Goal: Task Accomplishment & Management: Complete application form

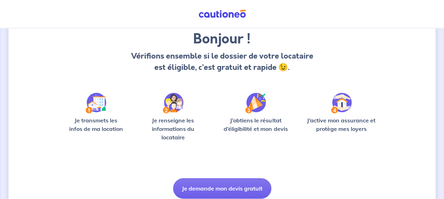
scroll to position [84, 0]
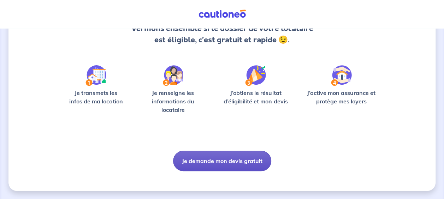
click at [227, 164] on button "Je demande mon devis gratuit" at bounding box center [222, 161] width 98 height 20
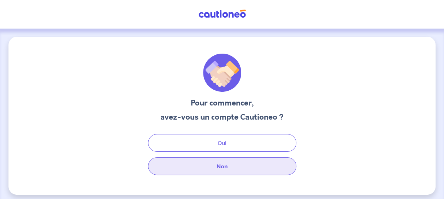
click at [224, 168] on button "Non" at bounding box center [222, 167] width 148 height 18
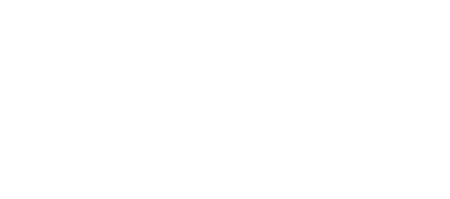
select select "FR"
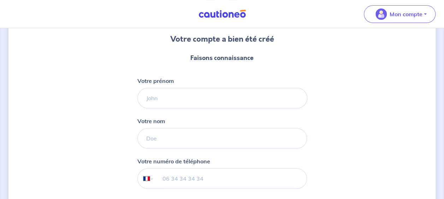
scroll to position [65, 0]
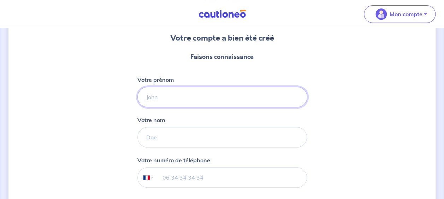
click at [265, 98] on input "Votre prénom" at bounding box center [222, 97] width 170 height 20
click at [193, 102] on input "Votre prénom" at bounding box center [222, 97] width 170 height 20
type input "[PERSON_NAME]"
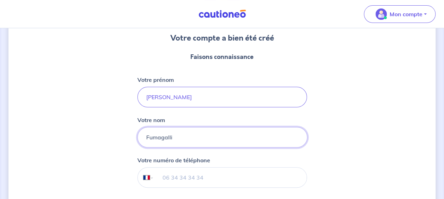
type input "Fumagalli"
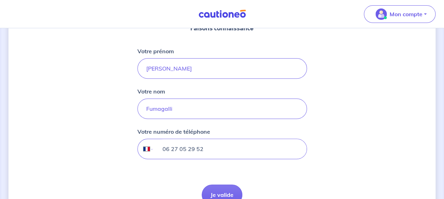
scroll to position [94, 0]
type input "06 27 05 29 52"
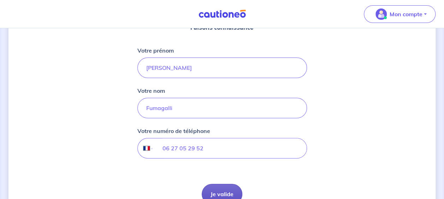
click at [223, 189] on button "Je valide" at bounding box center [222, 194] width 41 height 20
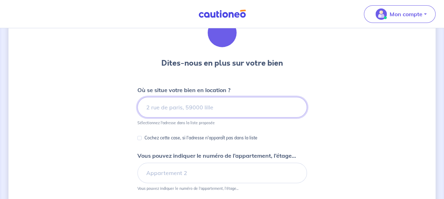
scroll to position [40, 0]
click at [262, 110] on input at bounding box center [222, 107] width 170 height 20
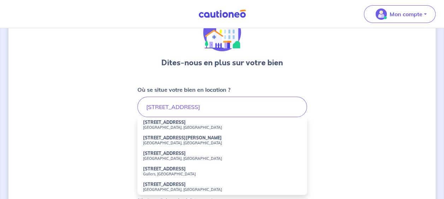
click at [212, 127] on small "Lyon, France" at bounding box center [222, 127] width 158 height 5
type input "[STREET_ADDRESS]"
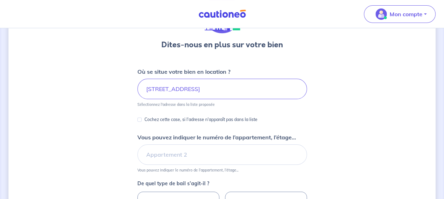
scroll to position [59, 0]
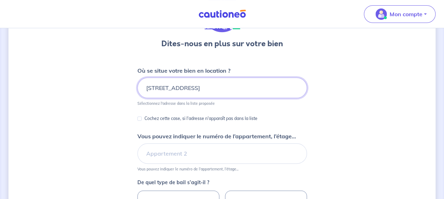
click at [206, 90] on input "[STREET_ADDRESS]" at bounding box center [222, 88] width 170 height 20
click at [107, 113] on div "Dites-nous en plus sur votre bien Où se situe votre bien en location ? 90 Rue C…" at bounding box center [221, 162] width 427 height 370
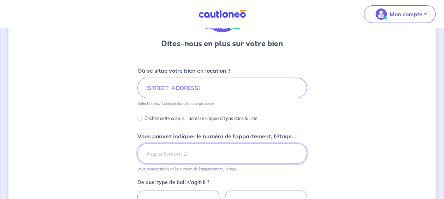
click at [152, 156] on input "Vous pouvez indiquer le numéro de l’appartement, l’étage..." at bounding box center [222, 153] width 170 height 20
type input "batiment D"
click at [89, 145] on div "Dites-nous en plus sur votre bien Où se situe votre bien en location ? 90 Rue C…" at bounding box center [221, 162] width 427 height 370
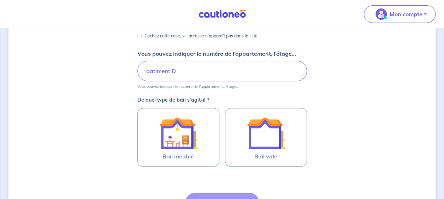
scroll to position [142, 0]
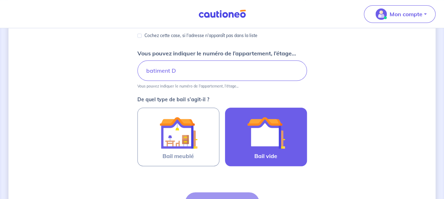
click at [248, 151] on img at bounding box center [266, 133] width 38 height 38
click at [0, 0] on input "Bail vide" at bounding box center [0, 0] width 0 height 0
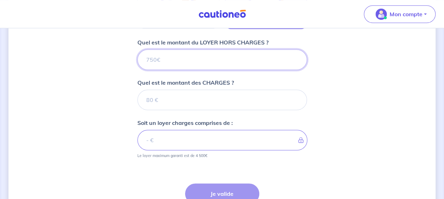
scroll to position [274, 0]
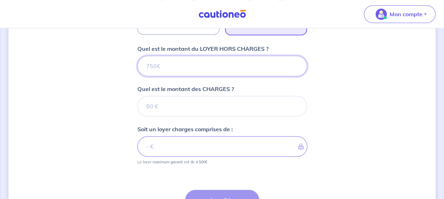
click at [173, 59] on input "Quel est le montant du LOYER HORS CHARGES ?" at bounding box center [222, 66] width 170 height 20
type input "9"
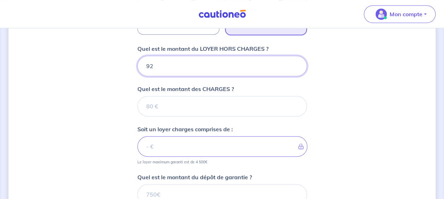
type input "925"
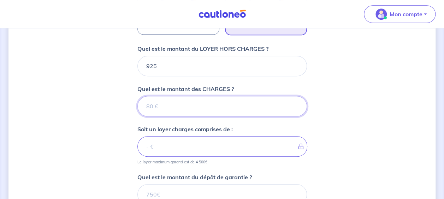
click at [173, 105] on input "Quel est le montant des CHARGES ?" at bounding box center [222, 106] width 170 height 20
type input "205"
type input "1130"
type input "205"
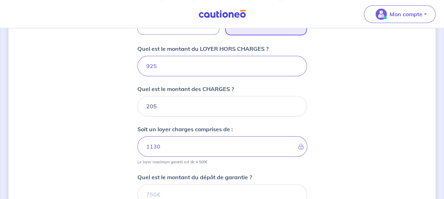
click at [114, 146] on div "Dites-nous en plus sur votre bien Où se situe votre bien en location ? 90 Rue C…" at bounding box center [221, 36] width 427 height 548
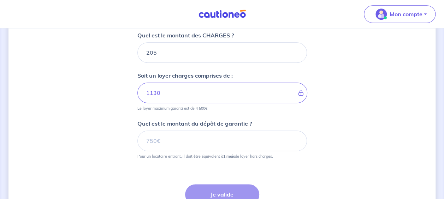
scroll to position [329, 0]
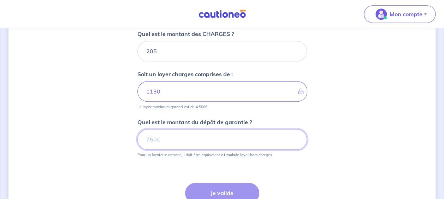
click at [163, 136] on input "Quel est le montant du dépôt de garantie ?" at bounding box center [222, 139] width 170 height 20
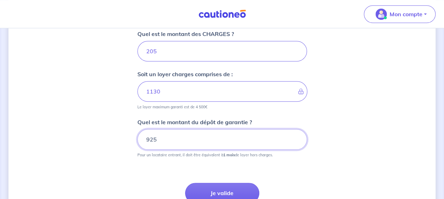
type input "925"
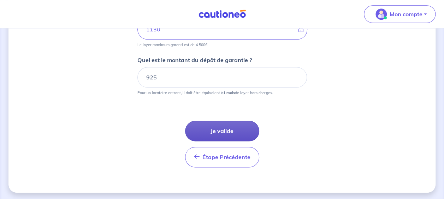
click at [224, 131] on button "Je valide" at bounding box center [222, 131] width 74 height 20
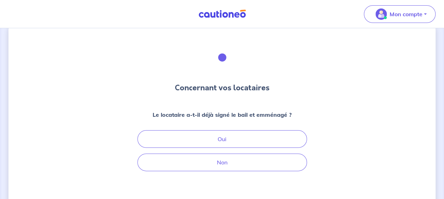
scroll to position [16, 0]
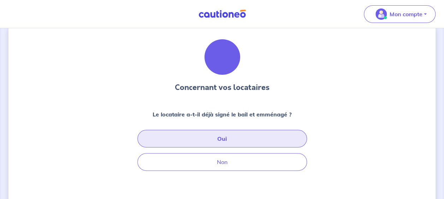
click at [225, 137] on button "Oui" at bounding box center [222, 139] width 170 height 18
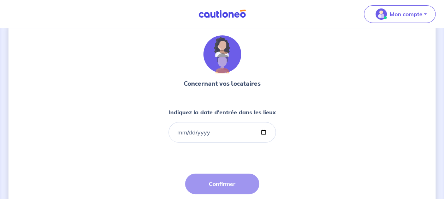
scroll to position [19, 0]
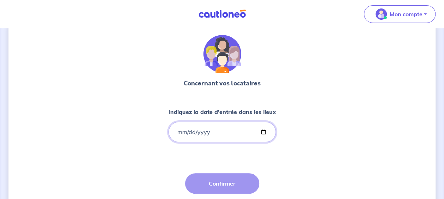
click at [176, 133] on input "Indiquez la date d'entrée dans les lieux" at bounding box center [222, 132] width 107 height 20
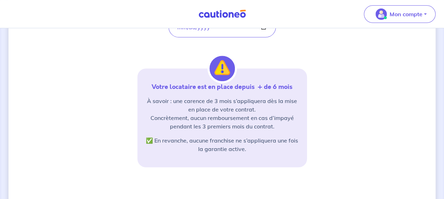
scroll to position [124, 0]
click at [176, 133] on div "À savoir : une carence de 3 mois s’appliquera dès la mise en place de votre con…" at bounding box center [222, 124] width 153 height 57
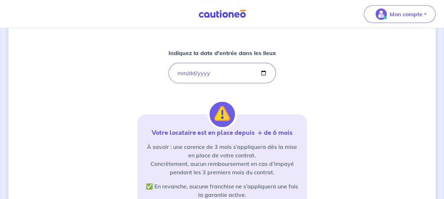
scroll to position [77, 0]
click at [216, 74] on input "1995-10-31" at bounding box center [222, 73] width 107 height 20
click at [204, 73] on input "1995-10-31" at bounding box center [222, 73] width 107 height 20
type input "[DATE]"
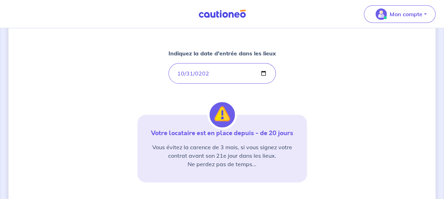
click at [310, 146] on div "Concernant vos locataires Indiquez la date d'entrée dans les lieux 2025-10-31 V…" at bounding box center [221, 122] width 427 height 327
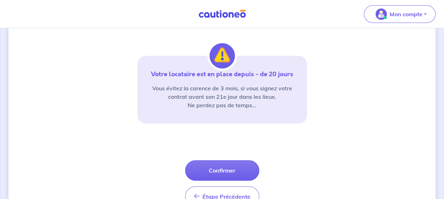
scroll to position [137, 0]
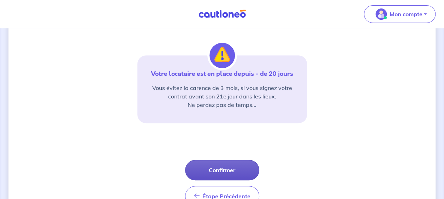
click at [217, 173] on button "Confirmer" at bounding box center [222, 170] width 74 height 20
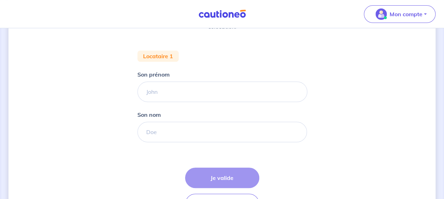
scroll to position [121, 0]
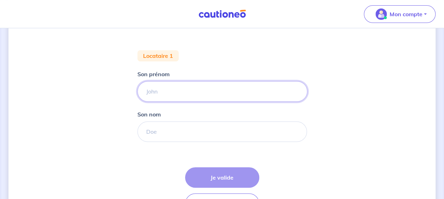
click at [227, 100] on input "Son prénom" at bounding box center [222, 91] width 170 height 20
type input "[PERSON_NAME]"
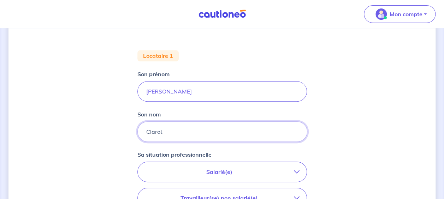
type input "Clarot"
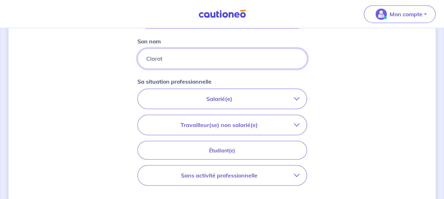
scroll to position [195, 0]
click at [269, 100] on p "Salarié(e)" at bounding box center [219, 98] width 149 height 8
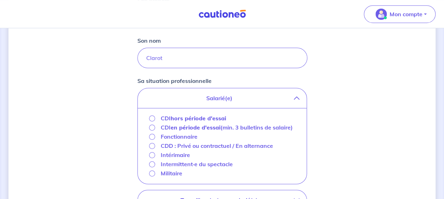
click at [203, 118] on strong "hors période d'essai" at bounding box center [198, 118] width 55 height 7
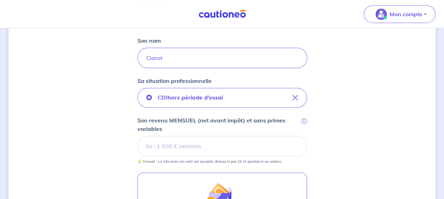
scroll to position [220, 0]
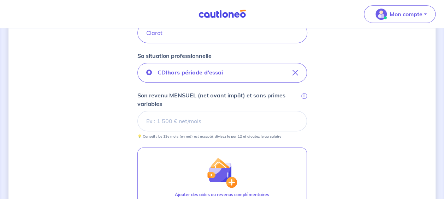
click at [254, 122] on input "Son revenu MENSUEL (net avant impôt) et sans primes variables i" at bounding box center [222, 121] width 170 height 20
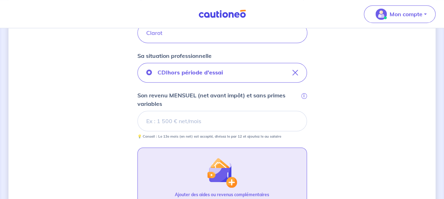
click at [300, 187] on button "Ajouter des aides ou revenus complémentaires" at bounding box center [222, 179] width 170 height 62
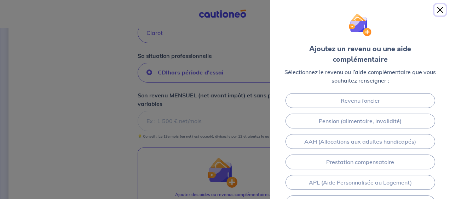
click at [439, 10] on button "Close" at bounding box center [439, 9] width 11 height 11
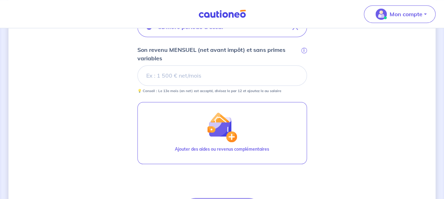
scroll to position [231, 0]
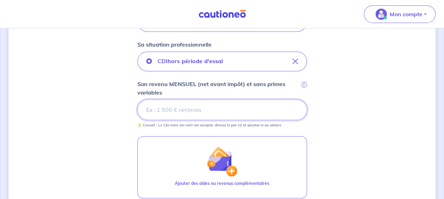
click at [205, 113] on input "Son revenu MENSUEL (net avant impôt) et sans primes variables i" at bounding box center [222, 110] width 170 height 20
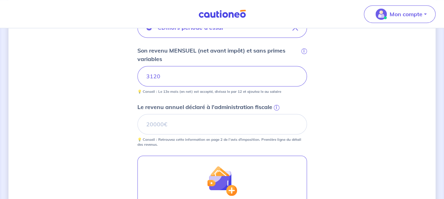
scroll to position [265, 0]
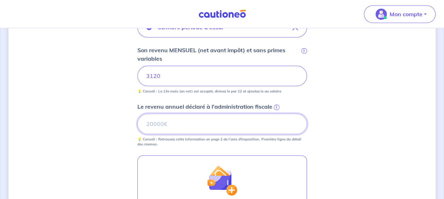
click at [199, 122] on input "Le revenu annuel déclaré à l'administration fiscale i" at bounding box center [222, 124] width 170 height 20
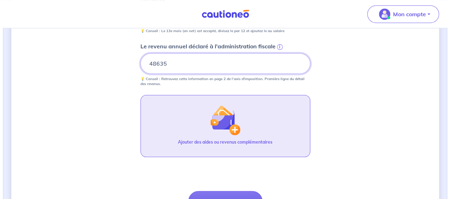
scroll to position [374, 0]
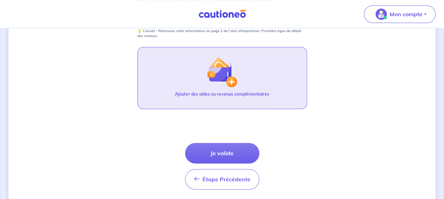
type input "48635"
click at [218, 82] on img "button" at bounding box center [222, 72] width 30 height 30
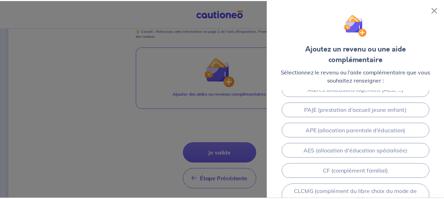
scroll to position [218, 0]
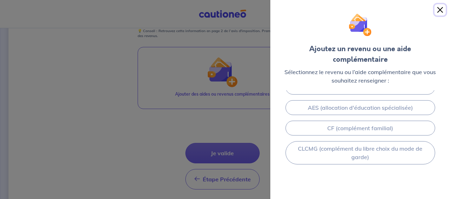
click at [438, 8] on button "Close" at bounding box center [439, 9] width 11 height 11
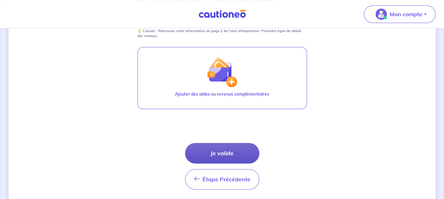
click at [238, 151] on button "Je valide" at bounding box center [222, 153] width 74 height 20
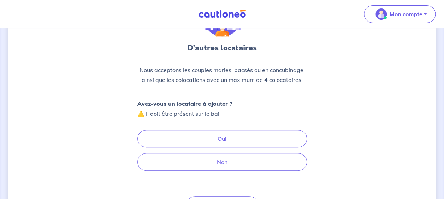
scroll to position [59, 0]
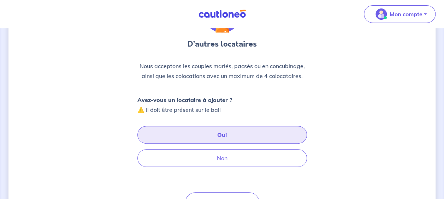
click at [256, 131] on button "Oui" at bounding box center [222, 135] width 170 height 18
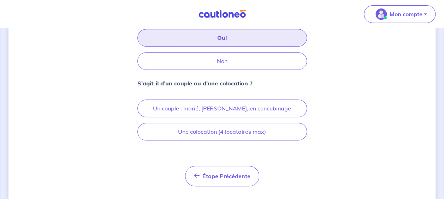
scroll to position [157, 0]
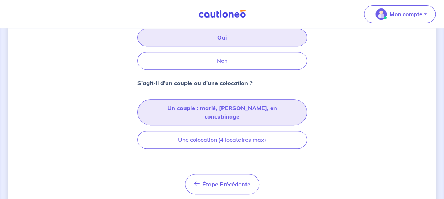
click at [237, 108] on button "Un couple : marié, pacsé, en concubinage" at bounding box center [222, 112] width 170 height 26
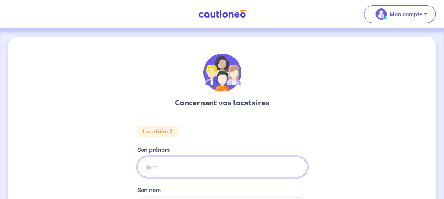
click at [201, 170] on input "Son prénom" at bounding box center [222, 167] width 170 height 20
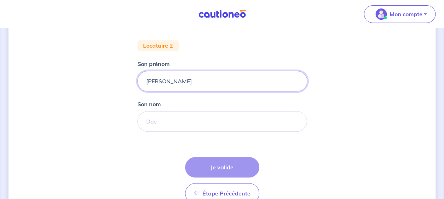
scroll to position [98, 0]
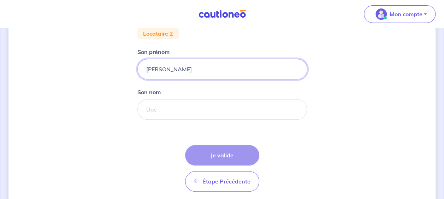
type input "[PERSON_NAME]"
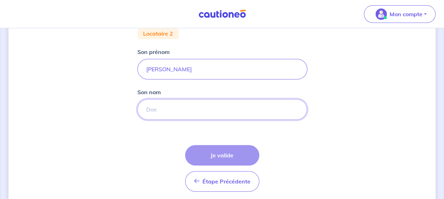
click at [176, 109] on input "Son nom" at bounding box center [222, 109] width 170 height 20
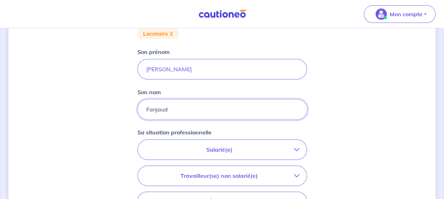
type input "Fanjaud"
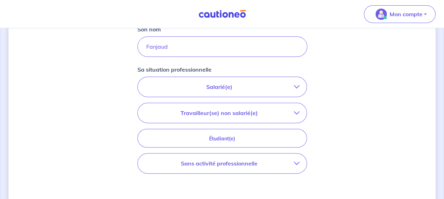
scroll to position [162, 0]
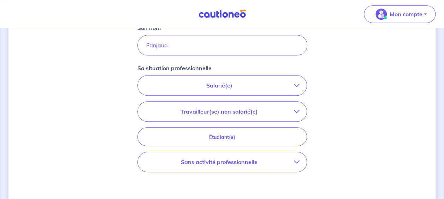
click at [242, 85] on p "Salarié(e)" at bounding box center [219, 85] width 149 height 8
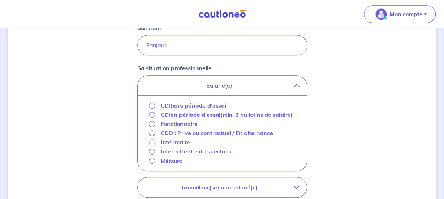
click at [205, 106] on strong "hors période d'essai" at bounding box center [198, 105] width 55 height 7
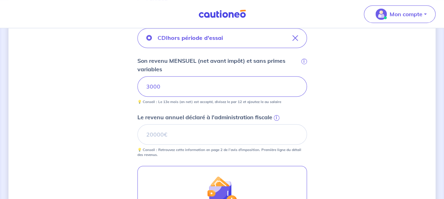
scroll to position [212, 0]
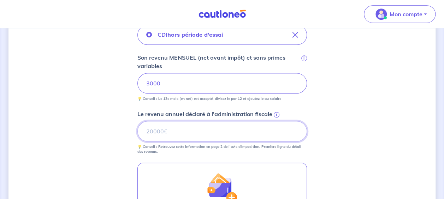
click at [179, 133] on input "Le revenu annuel déclaré à l'administration fiscale i" at bounding box center [222, 131] width 170 height 20
paste input "32171"
type input "32171"
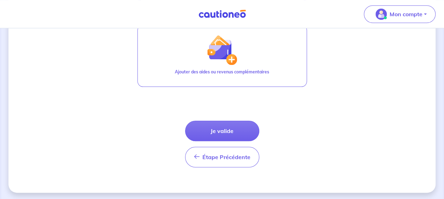
scroll to position [351, 0]
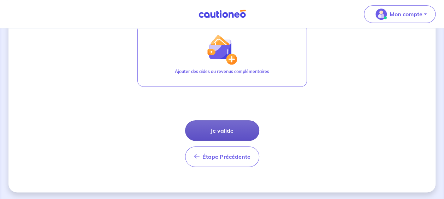
click at [223, 130] on button "Je valide" at bounding box center [222, 131] width 74 height 20
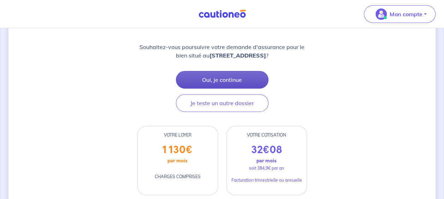
scroll to position [105, 0]
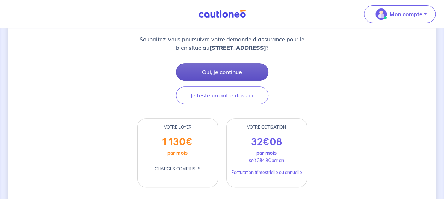
click at [227, 74] on button "Oui, je continue" at bounding box center [222, 72] width 93 height 18
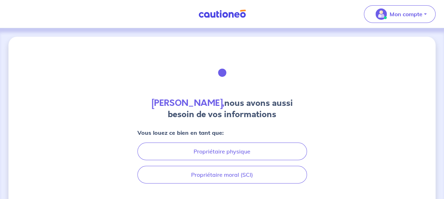
scroll to position [49, 0]
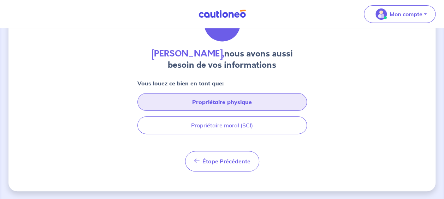
click at [254, 107] on button "Propriétaire physique" at bounding box center [222, 102] width 170 height 18
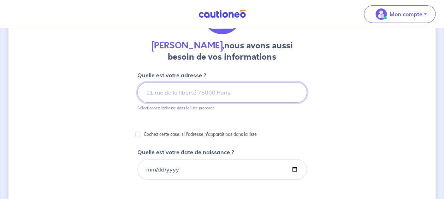
scroll to position [55, 0]
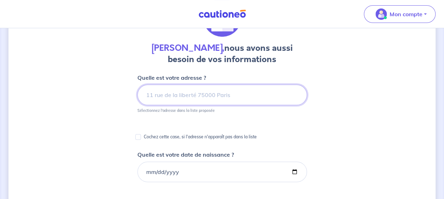
click at [242, 100] on input at bounding box center [222, 95] width 170 height 20
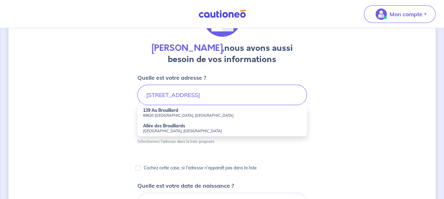
click at [166, 114] on small "69620 Chamelet, France" at bounding box center [222, 115] width 158 height 5
type input "139 Au Brouillard, 69620 Chamelet, France"
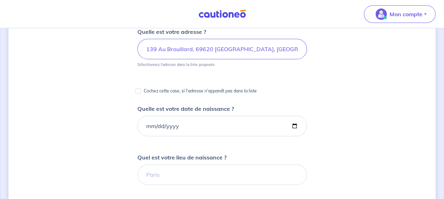
scroll to position [106, 0]
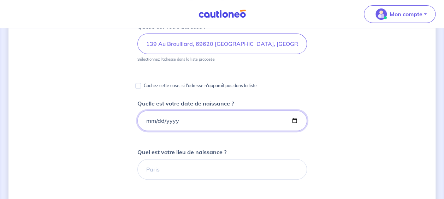
click at [147, 119] on input "Quelle est votre date de naissance ?" at bounding box center [222, 121] width 170 height 20
type input "[DATE]"
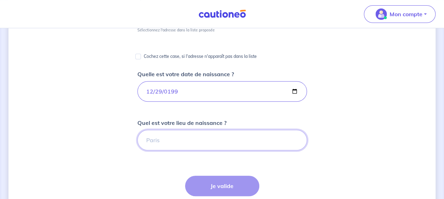
click at [174, 138] on input "Quel est votre lieu de naissance ?" at bounding box center [222, 140] width 170 height 20
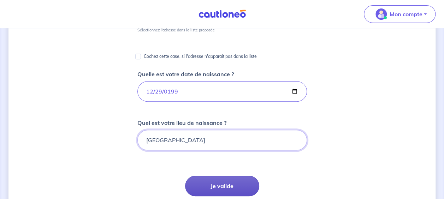
type input "[GEOGRAPHIC_DATA]"
click at [225, 188] on button "Je valide" at bounding box center [222, 186] width 74 height 20
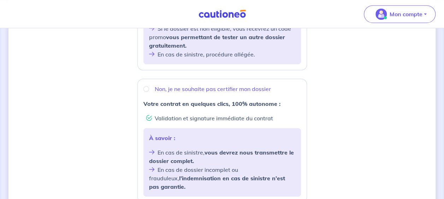
scroll to position [233, 0]
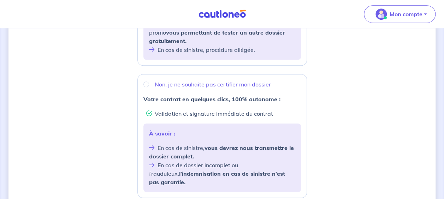
click at [252, 93] on div "Non, je ne souhaite pas certifier mon dossier Votre contrat en quelques clics, …" at bounding box center [222, 136] width 170 height 124
radio input "true"
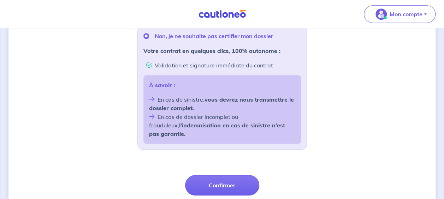
scroll to position [282, 0]
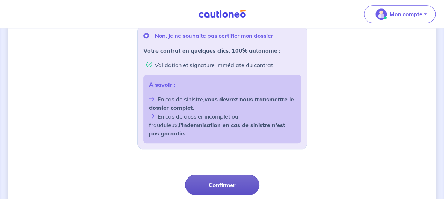
click at [228, 175] on button "Confirmer" at bounding box center [222, 185] width 74 height 20
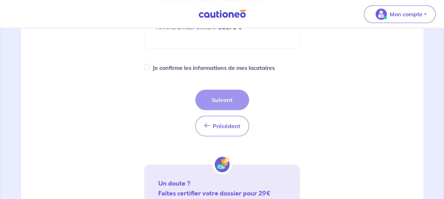
scroll to position [277, 0]
click at [204, 72] on label "Je confirme les informations de mes locataires" at bounding box center [214, 68] width 122 height 10
click at [150, 70] on input "Je confirme les informations de mes locataires" at bounding box center [147, 67] width 6 height 6
checkbox input "true"
click at [214, 107] on button "Suivant" at bounding box center [222, 99] width 54 height 20
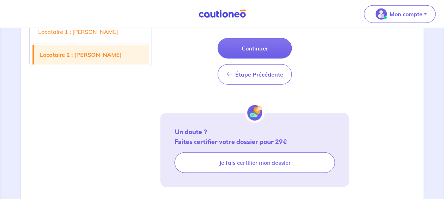
scroll to position [877, 0]
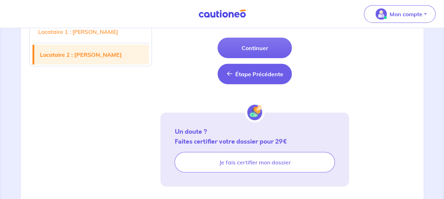
click at [269, 81] on button "Étape Précédente Étape Précédente" at bounding box center [255, 74] width 74 height 20
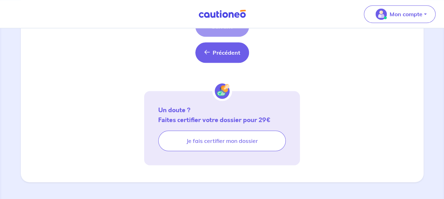
click at [232, 57] on button "Précédent Précédent" at bounding box center [222, 52] width 54 height 20
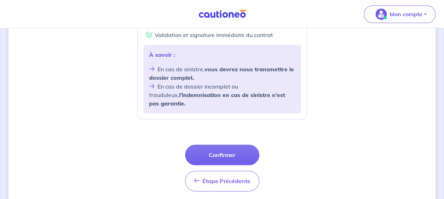
scroll to position [327, 0]
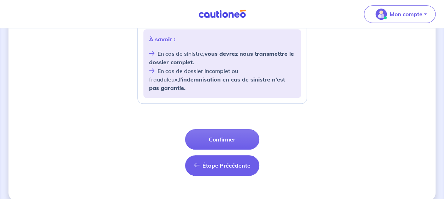
click at [247, 162] on span "Étape Précédente" at bounding box center [227, 165] width 48 height 7
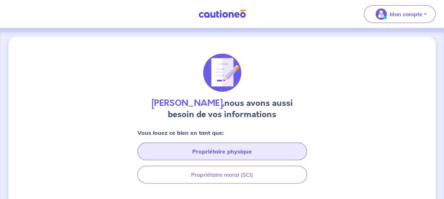
scroll to position [49, 0]
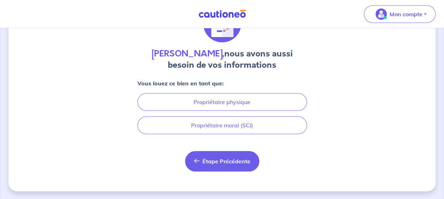
click at [243, 163] on span "Étape Précédente" at bounding box center [227, 161] width 48 height 7
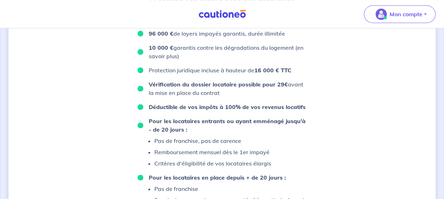
scroll to position [540, 0]
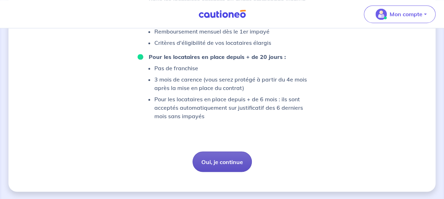
click at [222, 159] on button "Oui, je continue" at bounding box center [222, 162] width 59 height 20
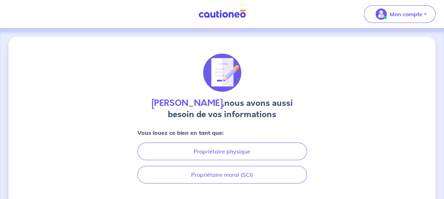
scroll to position [49, 0]
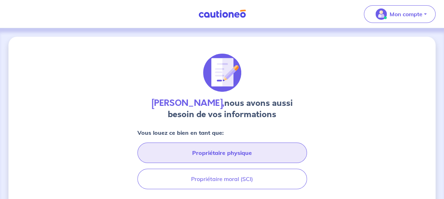
click at [209, 157] on button "Propriétaire physique" at bounding box center [222, 153] width 170 height 20
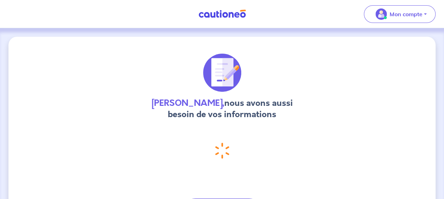
select select "FR"
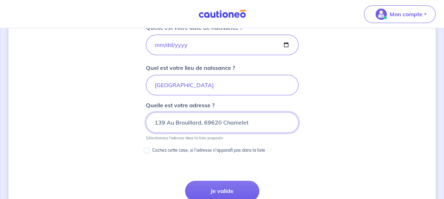
scroll to position [353, 0]
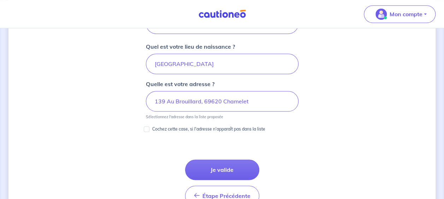
click at [194, 128] on p "Cochez cette case, si l'adresse n'apparaît pas dans la liste" at bounding box center [208, 129] width 113 height 8
click at [150, 128] on input "Cochez cette case, si l'adresse n'apparaît pas dans la liste" at bounding box center [147, 130] width 6 height 6
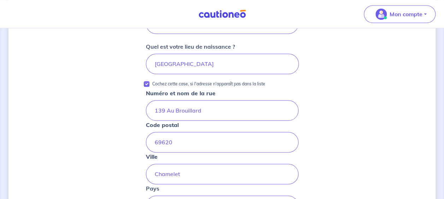
click at [189, 81] on p "Cochez cette case, si l'adresse n'apparaît pas dans la liste" at bounding box center [208, 84] width 113 height 8
click at [150, 81] on input "Cochez cette case, si l'adresse n'apparaît pas dans la liste" at bounding box center [147, 84] width 6 height 6
checkbox input "false"
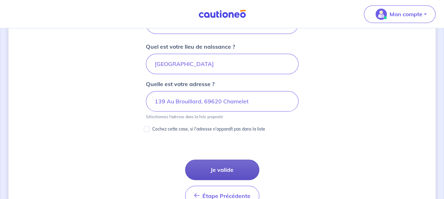
click at [218, 168] on button "Je valide" at bounding box center [222, 170] width 74 height 20
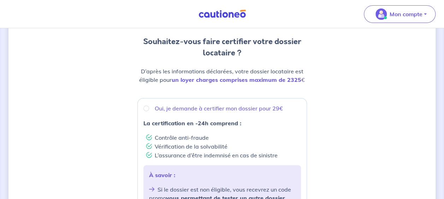
scroll to position [89, 0]
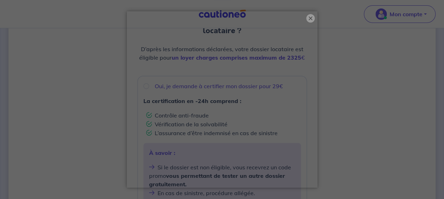
click at [311, 17] on button "×" at bounding box center [310, 18] width 8 height 8
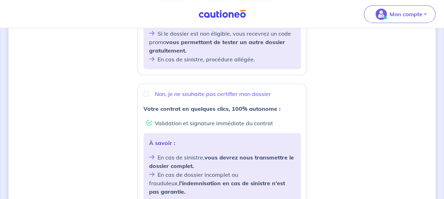
scroll to position [224, 0]
click at [188, 94] on p "Non, je ne souhaite pas certifier mon dossier" at bounding box center [213, 93] width 116 height 8
click at [149, 94] on input "Non, je ne souhaite pas certifier mon dossier" at bounding box center [146, 94] width 6 height 6
radio input "true"
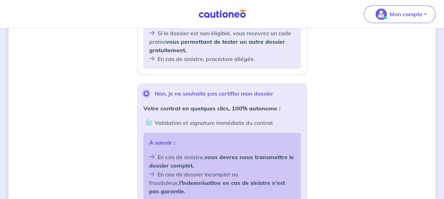
scroll to position [327, 0]
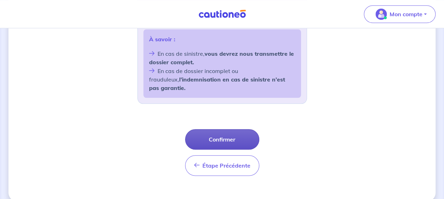
click at [214, 133] on button "Confirmer" at bounding box center [222, 139] width 74 height 20
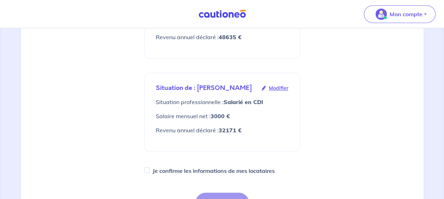
scroll to position [251, 0]
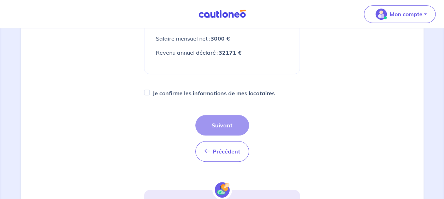
click at [250, 98] on label "Je confirme les informations de mes locataires" at bounding box center [214, 93] width 122 height 10
click at [150, 95] on input "Je confirme les informations de mes locataires" at bounding box center [147, 93] width 6 height 6
checkbox input "true"
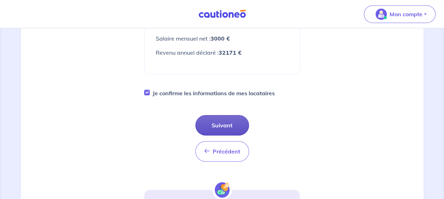
click at [227, 136] on button "Suivant" at bounding box center [222, 125] width 54 height 20
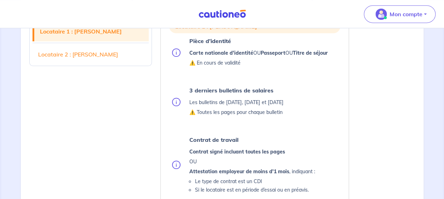
scroll to position [186, 0]
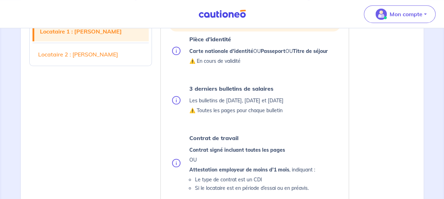
click at [207, 61] on p "⚠️ En cours de validité" at bounding box center [258, 61] width 139 height 8
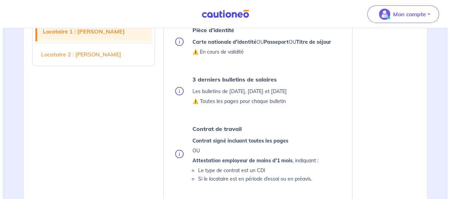
scroll to position [183, 0]
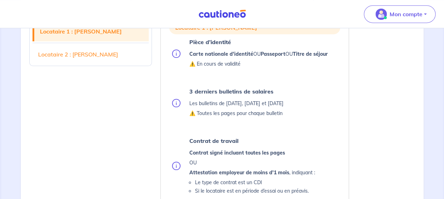
click at [176, 54] on img at bounding box center [176, 53] width 8 height 8
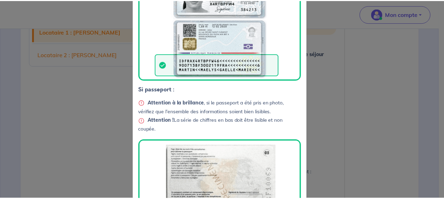
scroll to position [291, 0]
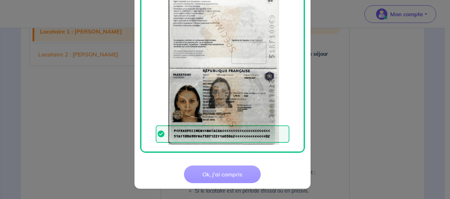
click at [225, 176] on button "Ok, j'ai compris" at bounding box center [222, 175] width 77 height 18
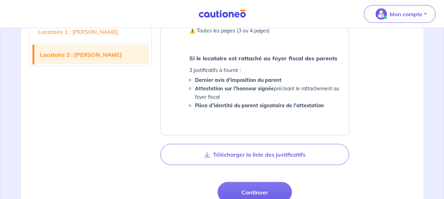
scroll to position [741, 0]
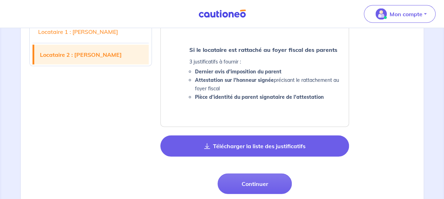
click at [262, 145] on button "Télécharger la liste des justificatifs" at bounding box center [254, 146] width 189 height 21
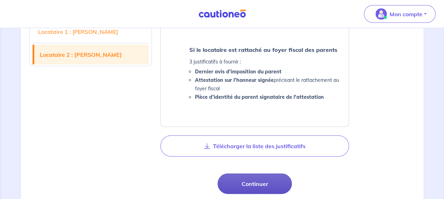
click at [264, 185] on button "Continuer" at bounding box center [255, 184] width 74 height 20
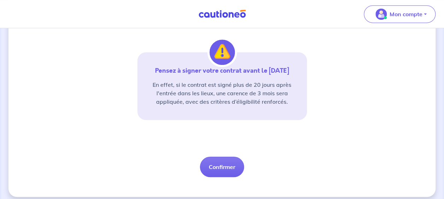
scroll to position [184, 0]
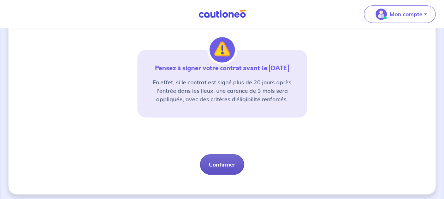
click at [219, 167] on button "Confirmer" at bounding box center [222, 164] width 44 height 20
select select "FR"
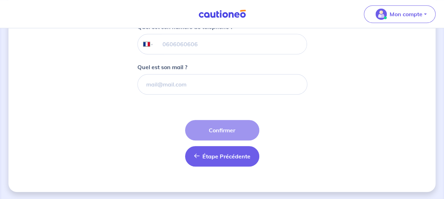
click at [214, 153] on span "Étape Précédente" at bounding box center [227, 156] width 48 height 7
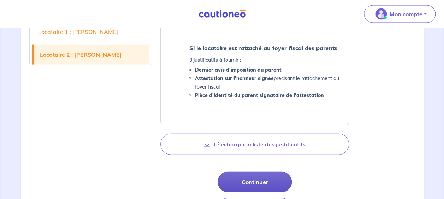
click at [243, 186] on button "Continuer" at bounding box center [255, 182] width 74 height 20
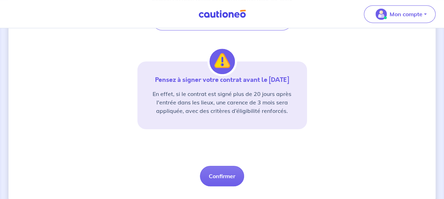
scroll to position [187, 0]
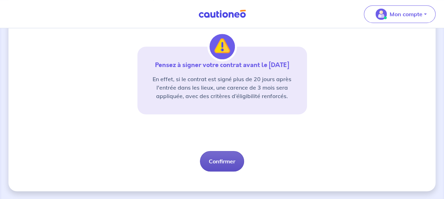
click at [215, 155] on button "Confirmer" at bounding box center [222, 161] width 44 height 20
select select "FR"
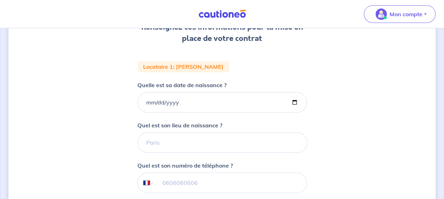
scroll to position [109, 0]
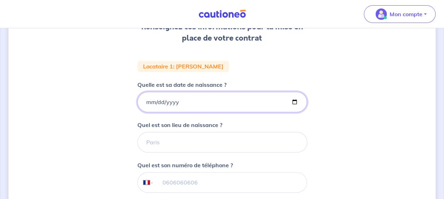
click at [183, 99] on input "Quelle est sa date de naissance ?" at bounding box center [222, 102] width 170 height 20
type input "[DATE]"
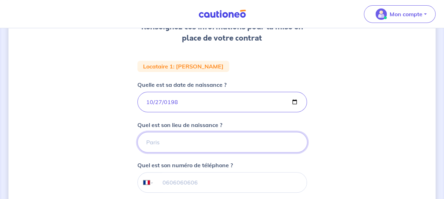
click at [185, 139] on input "Quel est son lieu de naissance ?" at bounding box center [222, 142] width 170 height 20
type input "les lillas"
click at [196, 175] on input "tel" at bounding box center [230, 183] width 153 height 20
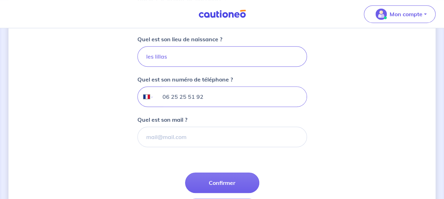
scroll to position [195, 0]
type input "06 25 25 51 92"
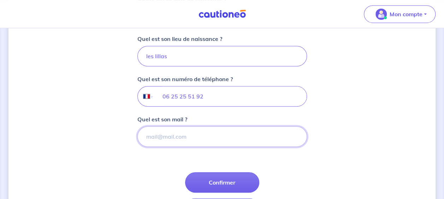
click at [172, 138] on input "Quel est son mail ?" at bounding box center [222, 137] width 170 height 20
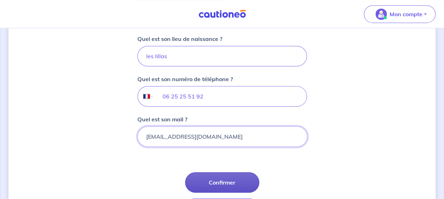
type input "[EMAIL_ADDRESS][DOMAIN_NAME]"
click at [209, 176] on button "Confirmer" at bounding box center [222, 182] width 74 height 20
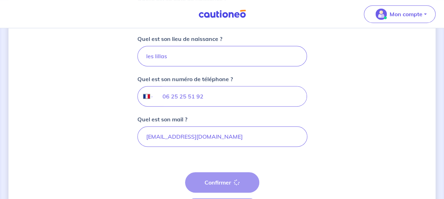
select select "FR"
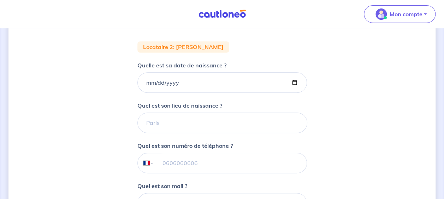
scroll to position [129, 0]
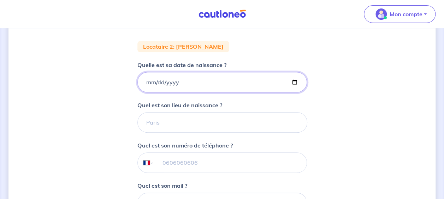
click at [164, 83] on input "Quelle est sa date de naissance ?" at bounding box center [222, 82] width 170 height 20
click at [141, 79] on input "Quelle est sa date de naissance ?" at bounding box center [222, 82] width 170 height 20
click at [148, 83] on input "Quelle est sa date de naissance ?" at bounding box center [222, 82] width 170 height 20
type input "[DATE]"
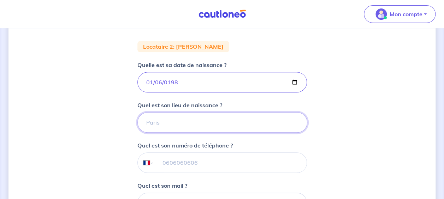
click at [172, 118] on input "Quel est son lieu de naissance ?" at bounding box center [222, 122] width 170 height 20
type input "firminy"
click at [115, 145] on div "2 3 4 Informations locataire Informations bail Informations paiement Signature …" at bounding box center [221, 109] width 427 height 403
click at [192, 165] on input "tel" at bounding box center [230, 163] width 153 height 20
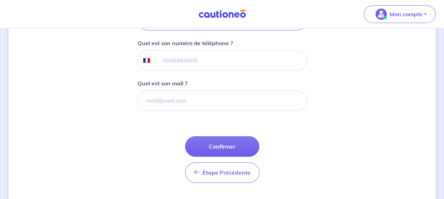
scroll to position [240, 0]
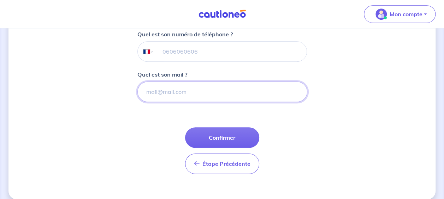
click at [185, 87] on input "Quel est son mail ?" at bounding box center [222, 92] width 170 height 20
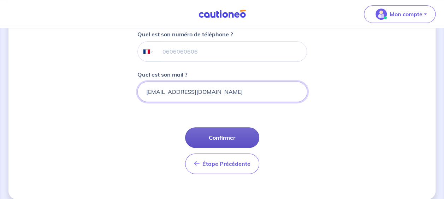
type input "[EMAIL_ADDRESS][DOMAIN_NAME]"
click at [214, 135] on button "Confirmer" at bounding box center [222, 138] width 74 height 20
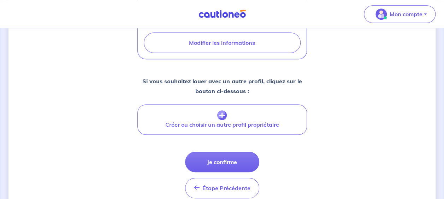
scroll to position [283, 0]
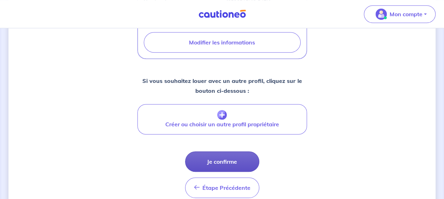
click at [220, 157] on button "Je confirme" at bounding box center [222, 162] width 74 height 20
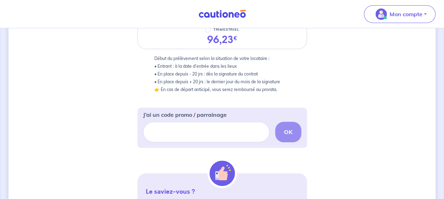
scroll to position [155, 0]
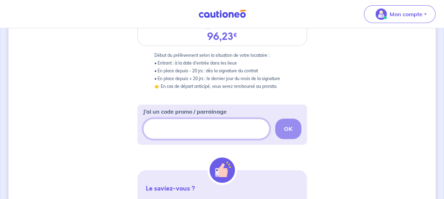
click at [177, 129] on input "J’ai un code promo / parrainage" at bounding box center [206, 129] width 127 height 20
paste input "CSFPROMO"
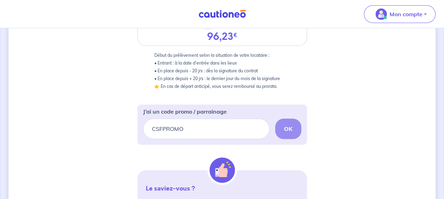
click at [298, 129] on div "CSFPROMO OK" at bounding box center [222, 129] width 158 height 20
click at [283, 127] on div "CSFPROMO OK" at bounding box center [222, 129] width 158 height 20
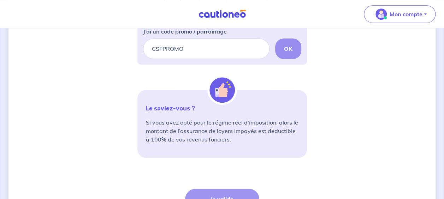
scroll to position [153, 0]
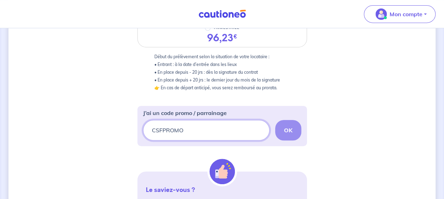
click at [248, 128] on input "CSFPROMO" at bounding box center [206, 130] width 127 height 20
click at [192, 130] on input "CSFPROMO" at bounding box center [206, 130] width 127 height 20
paste input "text"
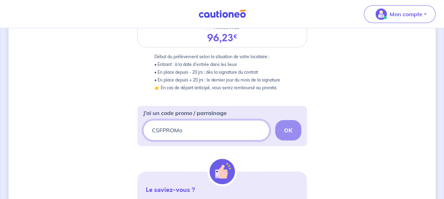
type input "CSFPROMo"
click at [291, 124] on div "CSFPROMo OK" at bounding box center [222, 130] width 158 height 20
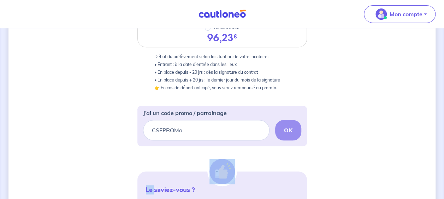
click at [291, 124] on div "CSFPROMo OK" at bounding box center [222, 130] width 158 height 20
drag, startPoint x: 291, startPoint y: 124, endPoint x: 258, endPoint y: 98, distance: 42.2
click at [258, 98] on form "3 4 Informations locataire Informations bail Informations paiement Signature co…" at bounding box center [222, 111] width 170 height 423
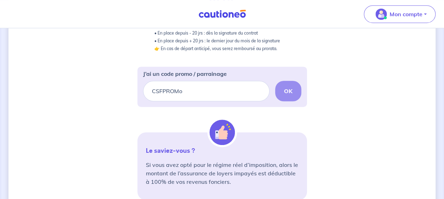
scroll to position [176, 0]
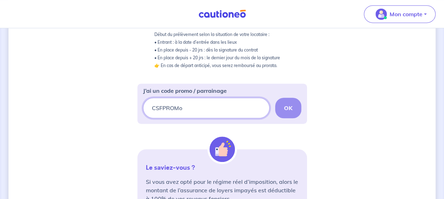
drag, startPoint x: 207, startPoint y: 116, endPoint x: 88, endPoint y: 111, distance: 119.9
click at [88, 111] on div "3 4 Informations locataire Informations bail Informations paiement Signature co…" at bounding box center [221, 90] width 427 height 459
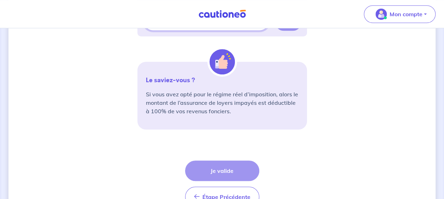
scroll to position [265, 0]
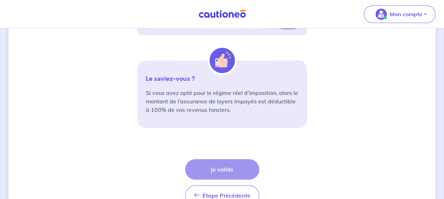
click at [229, 168] on div "Étape Précédente Précédent Je valide Je valide" at bounding box center [222, 182] width 74 height 47
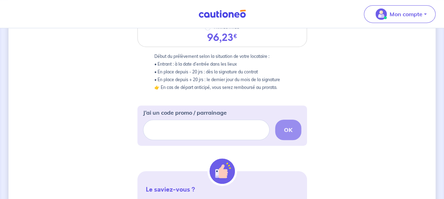
scroll to position [151, 0]
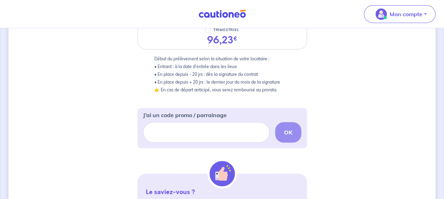
click at [262, 146] on div "J’ai un code promo / parrainage OK" at bounding box center [222, 128] width 158 height 40
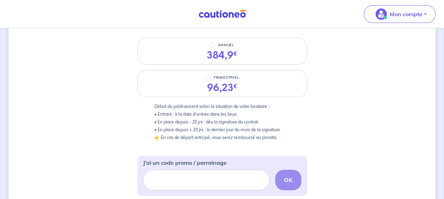
scroll to position [100, 0]
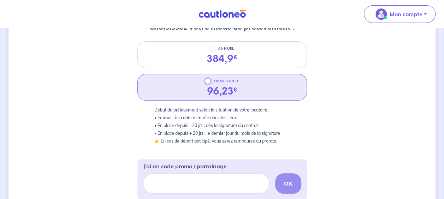
click at [208, 83] on input "TRIMESTRIEL" at bounding box center [208, 81] width 6 height 6
radio input "true"
click at [206, 180] on input "J’ai un code promo / parrainage" at bounding box center [206, 184] width 127 height 20
paste input "CSFPROMO"
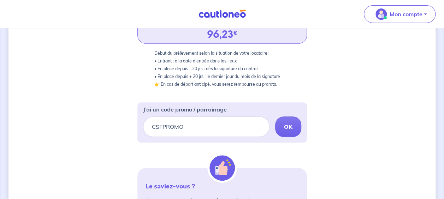
scroll to position [158, 0]
click at [293, 124] on button "OK" at bounding box center [288, 126] width 26 height 20
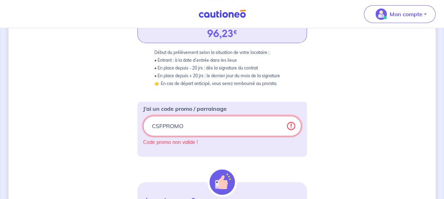
click at [207, 126] on input "CSFPROMO" at bounding box center [222, 126] width 158 height 20
paste input "[URL][DOMAIN_NAME][PERSON_NAME]"
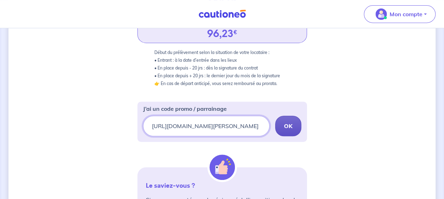
type input "[URL][DOMAIN_NAME][PERSON_NAME]"
click at [288, 126] on strong "OK" at bounding box center [288, 126] width 8 height 7
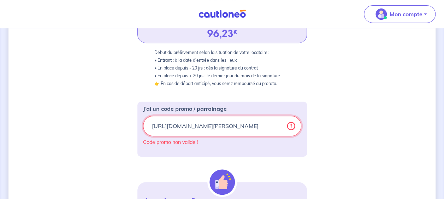
click at [261, 129] on input "[URL][DOMAIN_NAME][PERSON_NAME]" at bounding box center [222, 126] width 158 height 20
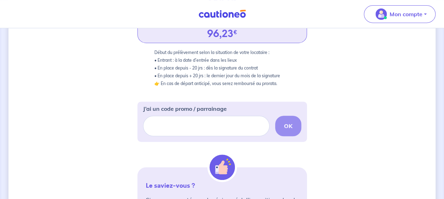
click at [340, 119] on div "3 4 Informations locataire Informations bail Informations paiement Signature co…" at bounding box center [221, 108] width 427 height 459
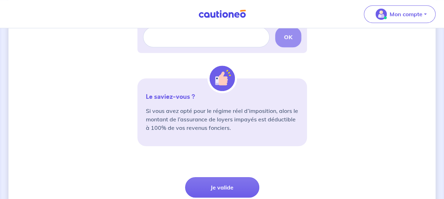
scroll to position [276, 0]
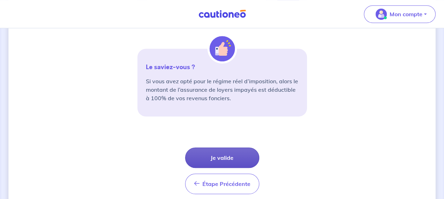
click at [234, 158] on button "Je valide" at bounding box center [222, 158] width 74 height 20
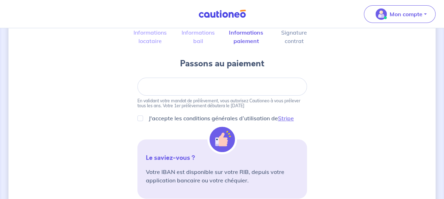
scroll to position [57, 0]
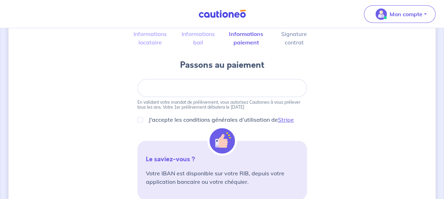
click at [229, 81] on div at bounding box center [222, 88] width 170 height 18
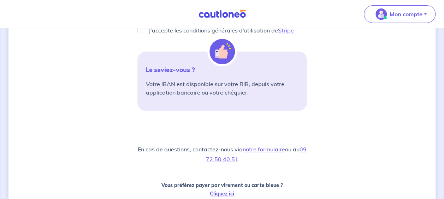
scroll to position [146, 0]
click at [0, 177] on div "3 4 Informations locataire Informations bail Informations paiement Signature co…" at bounding box center [222, 93] width 444 height 422
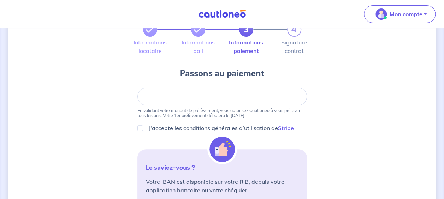
scroll to position [45, 0]
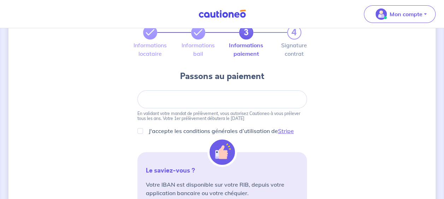
click at [221, 95] on div at bounding box center [222, 99] width 170 height 18
click at [215, 103] on div at bounding box center [222, 99] width 170 height 18
click at [139, 129] on input "J'accepte les conditions générales d’utilisation de Stripe" at bounding box center [140, 131] width 6 height 6
checkbox input "true"
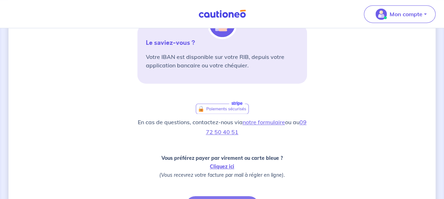
scroll to position [250, 0]
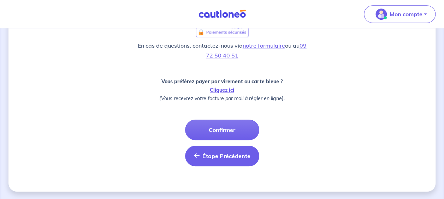
click at [227, 150] on button "Étape Précédente Précédent" at bounding box center [222, 156] width 74 height 20
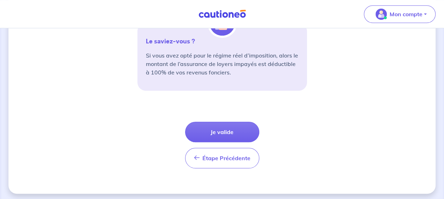
scroll to position [304, 0]
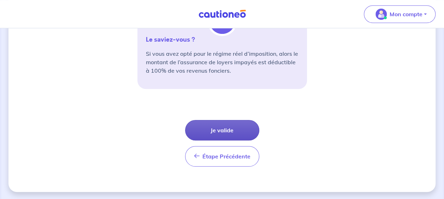
click at [228, 129] on button "Je valide" at bounding box center [222, 130] width 74 height 20
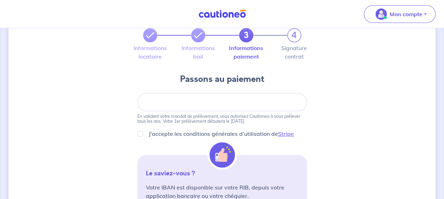
scroll to position [42, 0]
click at [226, 133] on p "J'accepte les conditions générales d’utilisation de Stripe" at bounding box center [221, 134] width 145 height 8
click at [143, 133] on input "J'accepte les conditions générales d’utilisation de Stripe" at bounding box center [140, 134] width 6 height 6
checkbox input "true"
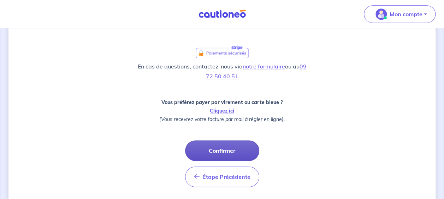
click at [228, 150] on button "Confirmer" at bounding box center [222, 151] width 74 height 20
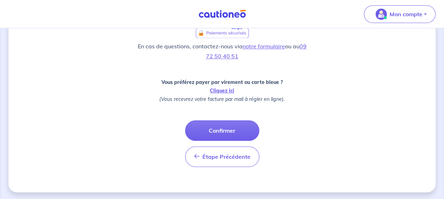
scroll to position [250, 0]
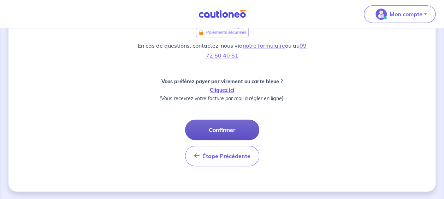
click at [216, 125] on button "Confirmer" at bounding box center [222, 130] width 74 height 20
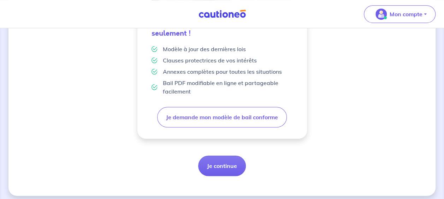
scroll to position [241, 0]
click at [226, 167] on button "Je continue" at bounding box center [222, 166] width 48 height 20
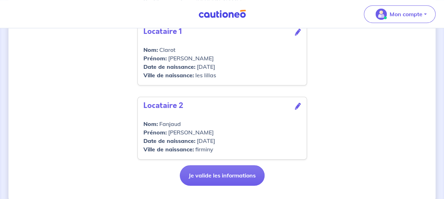
scroll to position [363, 0]
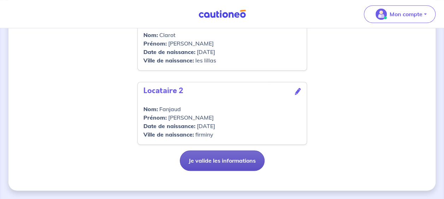
click at [230, 167] on button "Je valide les informations" at bounding box center [222, 161] width 85 height 20
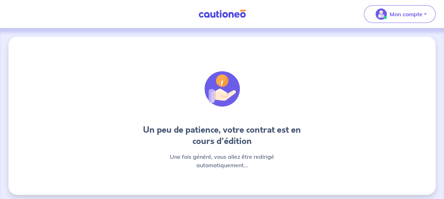
scroll to position [4, 0]
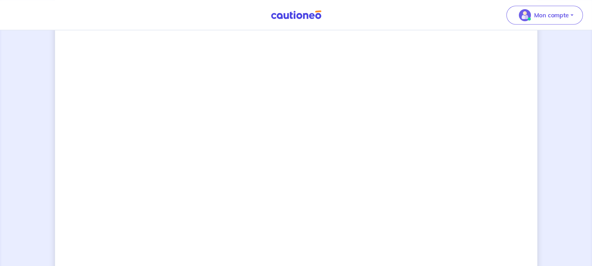
scroll to position [509, 0]
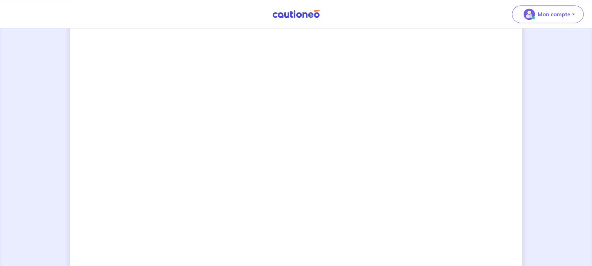
drag, startPoint x: 418, startPoint y: 1, endPoint x: 115, endPoint y: 172, distance: 348.2
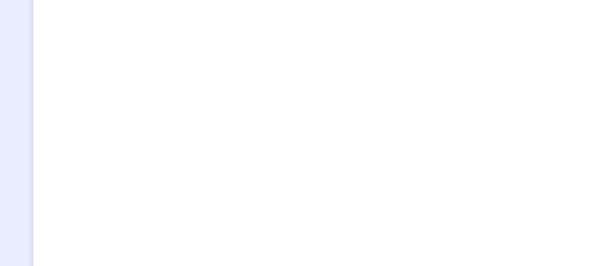
scroll to position [533, 0]
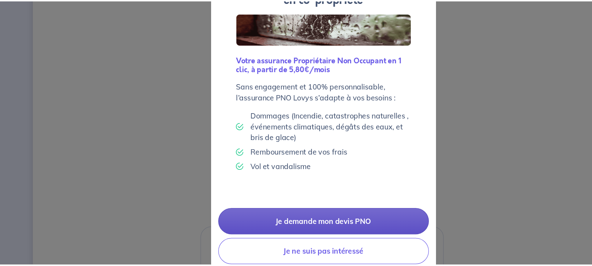
scroll to position [15, 0]
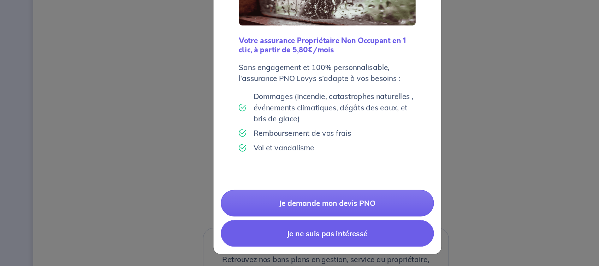
click at [289, 199] on button "Je ne suis pas intéressé" at bounding box center [297, 240] width 165 height 20
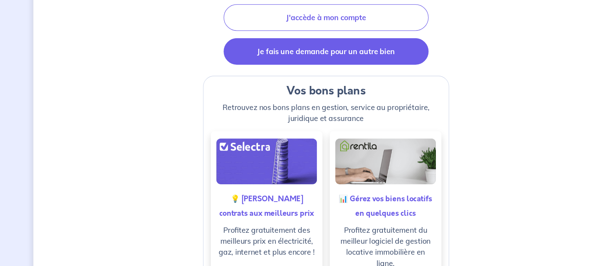
scroll to position [118, 0]
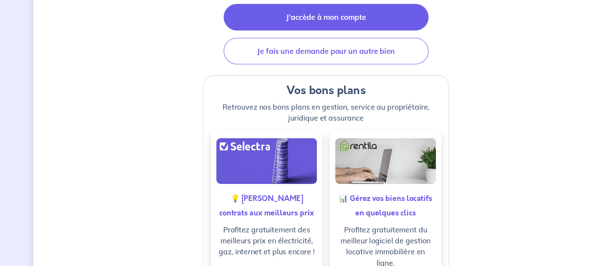
click at [313, 69] on link "J'accède à mon compte" at bounding box center [296, 73] width 158 height 20
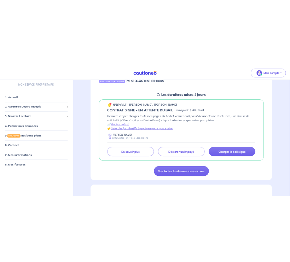
scroll to position [88, 0]
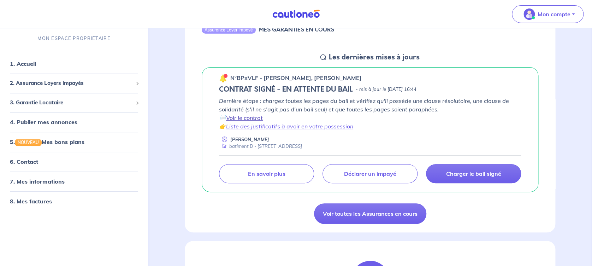
click at [251, 115] on link "Voir le contrat" at bounding box center [244, 117] width 37 height 7
click at [266, 124] on link "Liste des justificatifs à avoir en votre possession" at bounding box center [289, 126] width 127 height 7
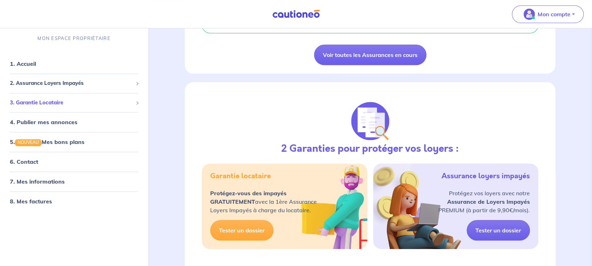
scroll to position [0, 0]
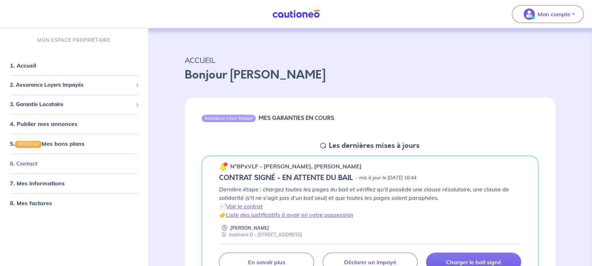
click at [16, 163] on link "6. Contact" at bounding box center [24, 163] width 28 height 7
click at [449, 14] on p "Mon compte" at bounding box center [554, 14] width 33 height 8
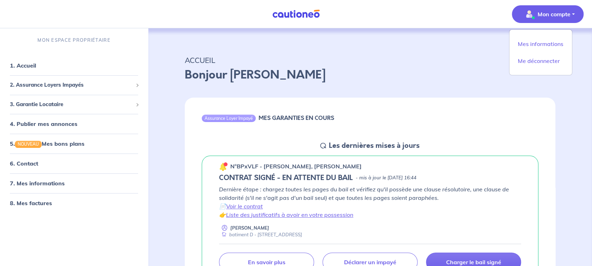
click at [434, 56] on p "ACCUEIL" at bounding box center [370, 60] width 371 height 13
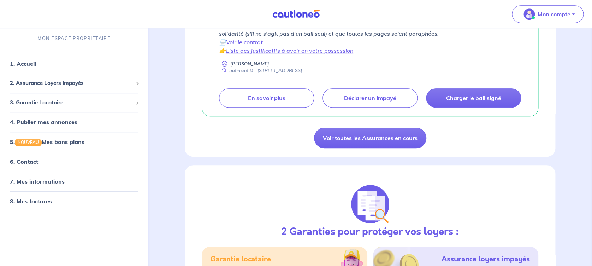
scroll to position [164, 0]
click at [315, 49] on link "Liste des justificatifs à avoir en votre possession" at bounding box center [289, 50] width 127 height 7
